Goal: Information Seeking & Learning: Check status

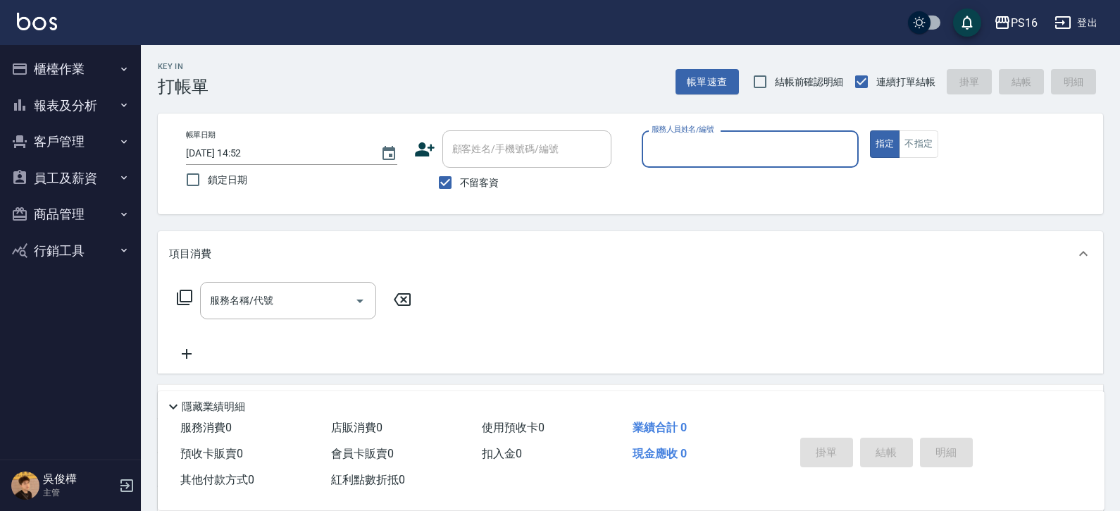
click at [96, 101] on button "報表及分析" at bounding box center [71, 105] width 130 height 37
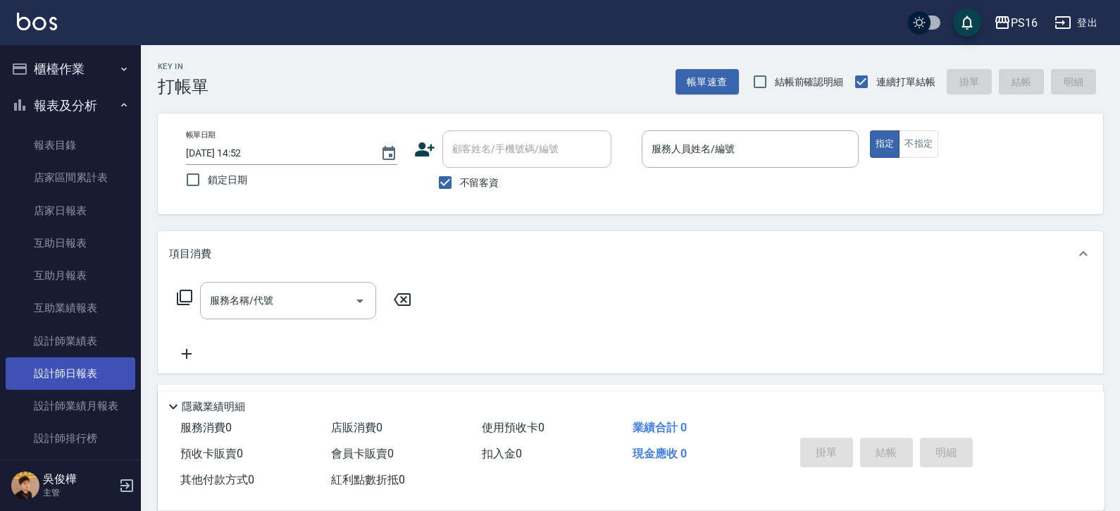
click at [80, 361] on link "設計師日報表" at bounding box center [71, 373] width 130 height 32
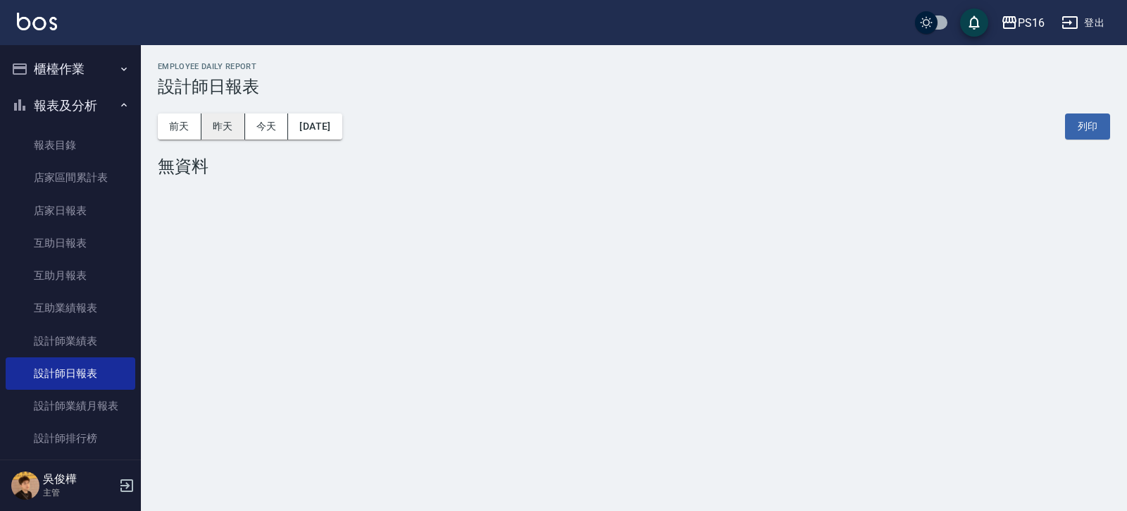
click at [231, 130] on button "昨天" at bounding box center [223, 126] width 44 height 26
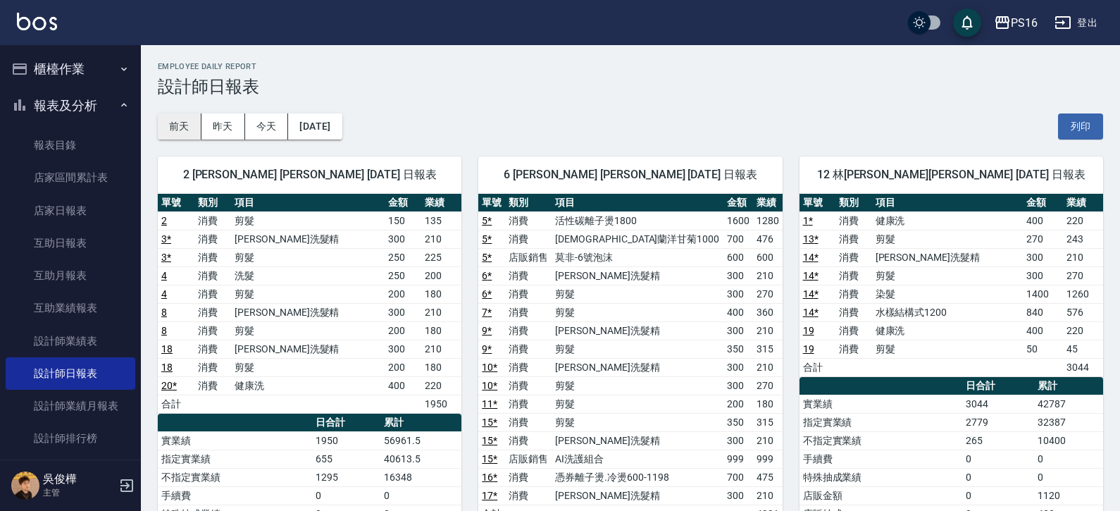
click at [192, 131] on button "前天" at bounding box center [180, 126] width 44 height 26
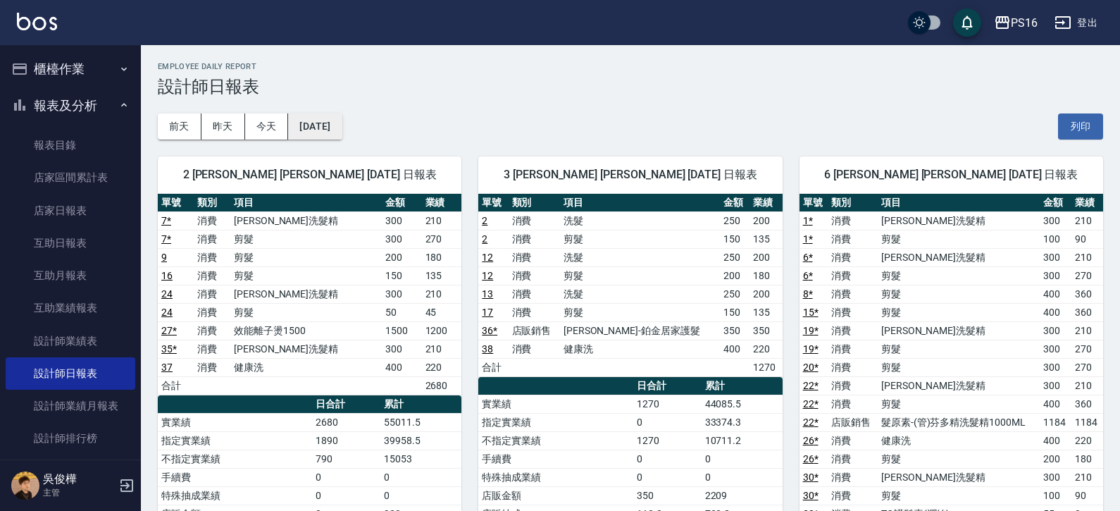
click at [317, 122] on button "[DATE]" at bounding box center [315, 126] width 54 height 26
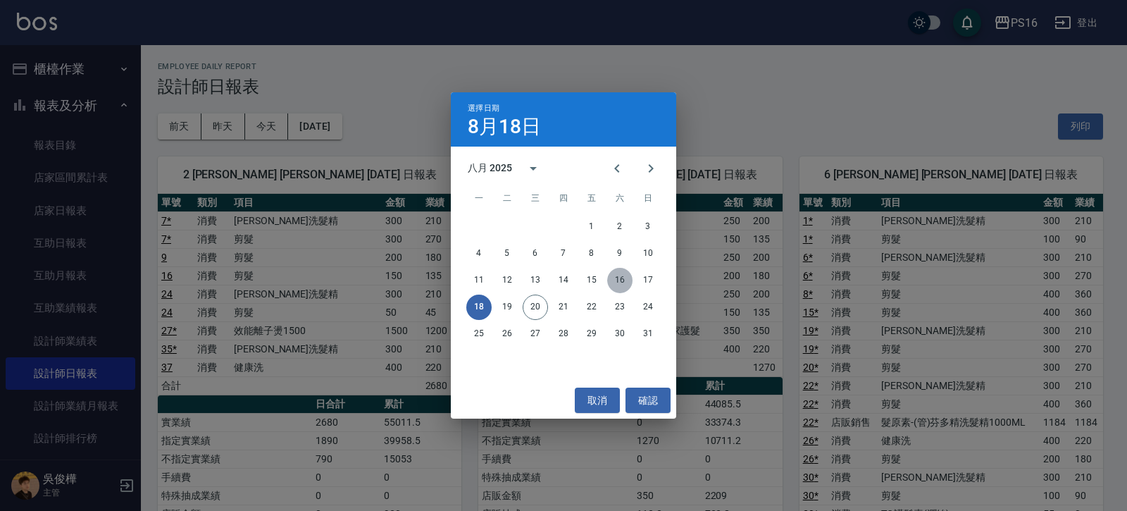
click at [626, 273] on button "16" at bounding box center [619, 280] width 25 height 25
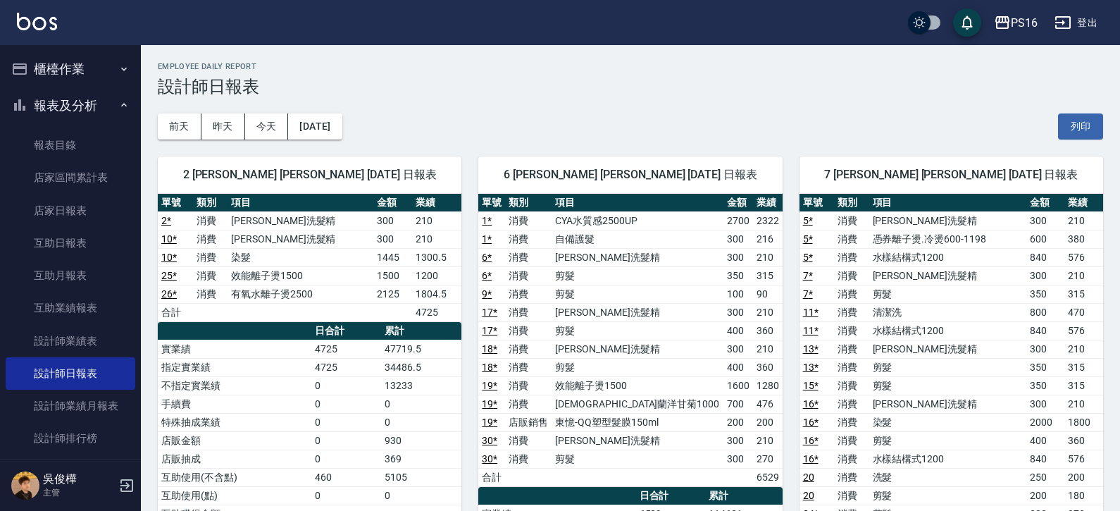
click at [97, 110] on button "報表及分析" at bounding box center [71, 105] width 130 height 37
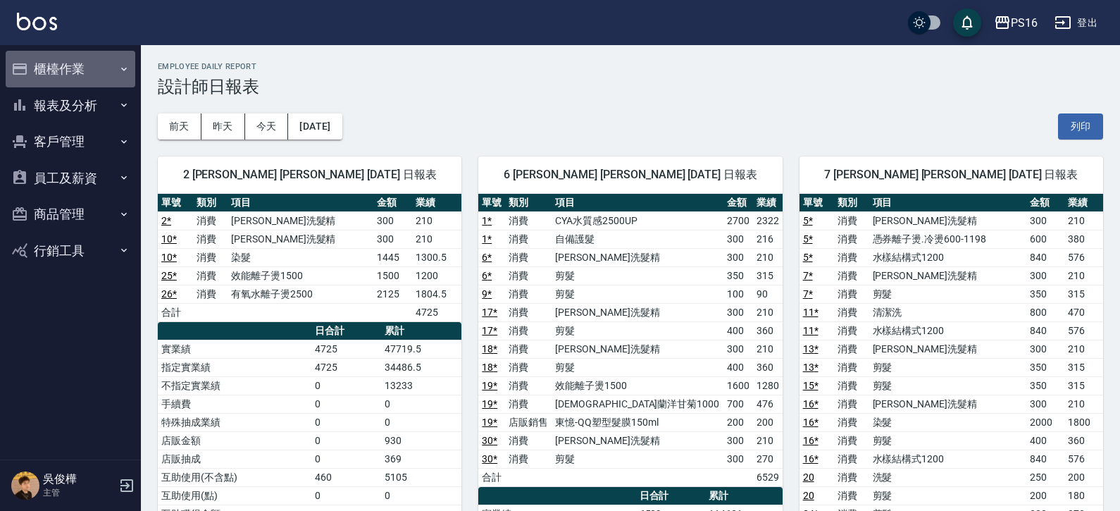
click at [106, 78] on button "櫃檯作業" at bounding box center [71, 69] width 130 height 37
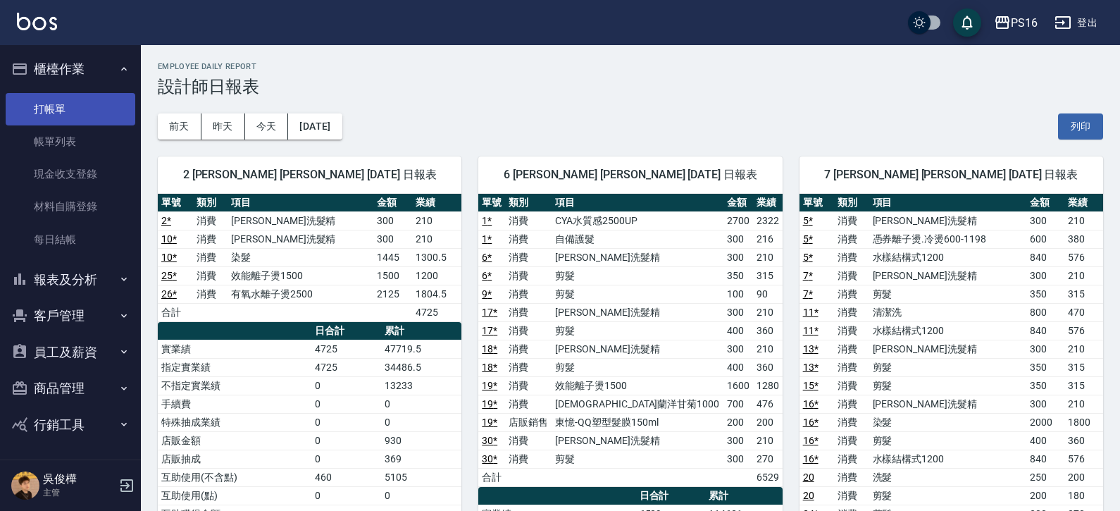
drag, startPoint x: 93, startPoint y: 97, endPoint x: 99, endPoint y: 93, distance: 7.3
click at [93, 97] on link "打帳單" at bounding box center [71, 109] width 130 height 32
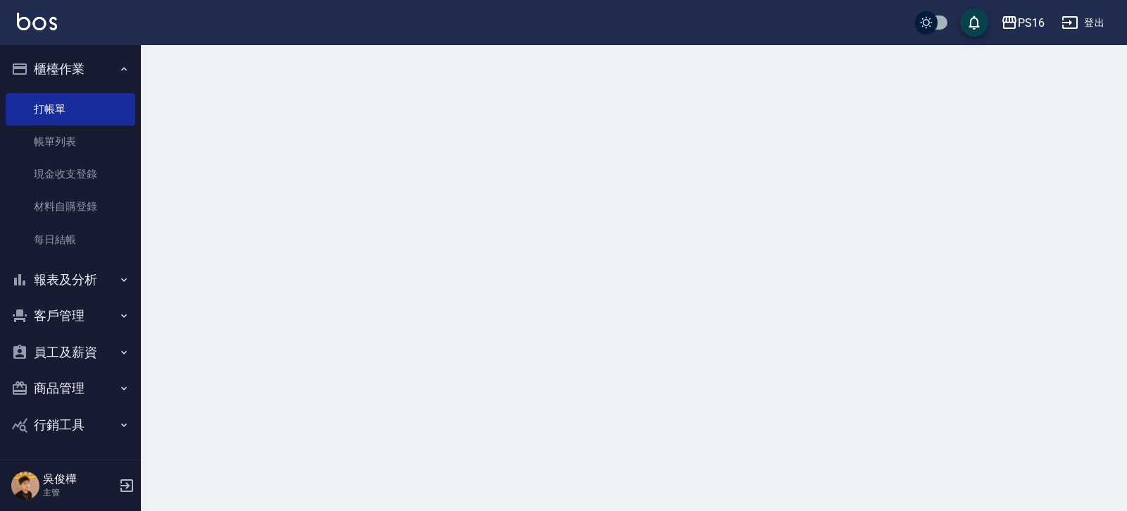
click at [109, 66] on button "櫃檯作業" at bounding box center [71, 69] width 130 height 37
